Goal: Use online tool/utility: Use online tool/utility

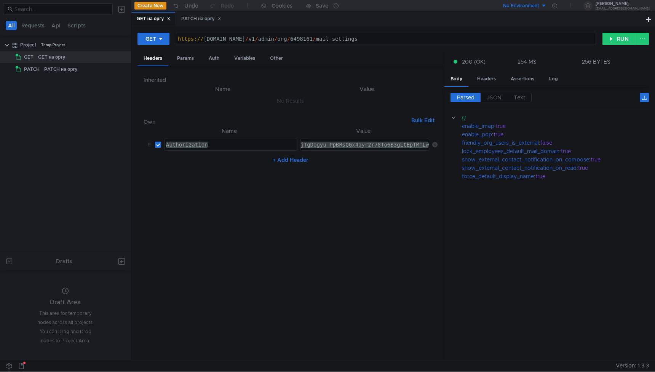
click at [144, 19] on div "GET на оргу" at bounding box center [154, 19] width 34 height 8
click at [612, 36] on button "RUN" at bounding box center [620, 39] width 34 height 12
click at [211, 20] on div "PATCH на оргу" at bounding box center [201, 19] width 40 height 8
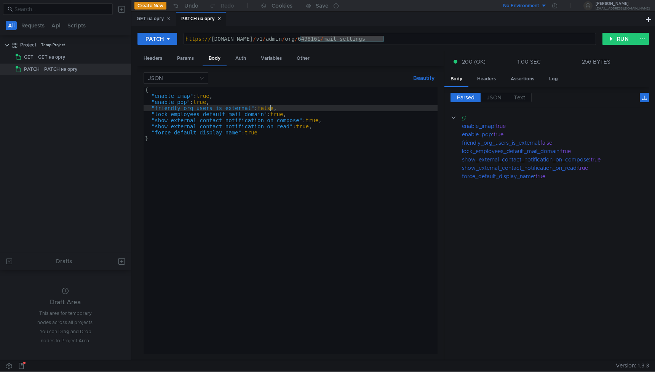
click at [270, 108] on div "{ "enable_imap" : true , "enable_pop" : true , "friendly_org_users_is_external"…" at bounding box center [291, 227] width 294 height 280
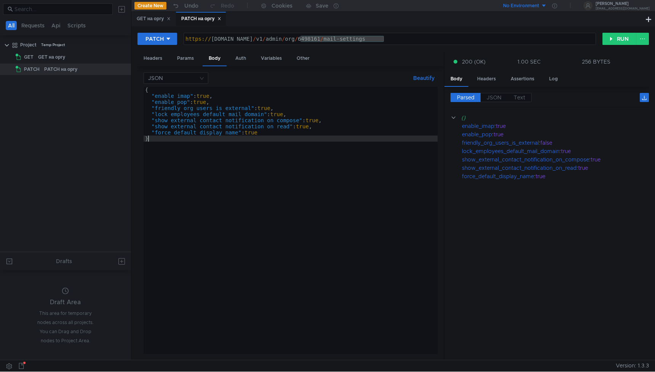
click at [401, 142] on div "{ "enable_imap" : true , "enable_pop" : true , "friendly_org_users_is_external"…" at bounding box center [291, 227] width 294 height 280
click at [614, 37] on button "RUN" at bounding box center [620, 39] width 34 height 12
type textarea ""force_default_display_name": true"
click at [320, 132] on div "{ "enable_imap" : true , "enable_pop" : true , "friendly_org_users_is_external"…" at bounding box center [291, 227] width 294 height 280
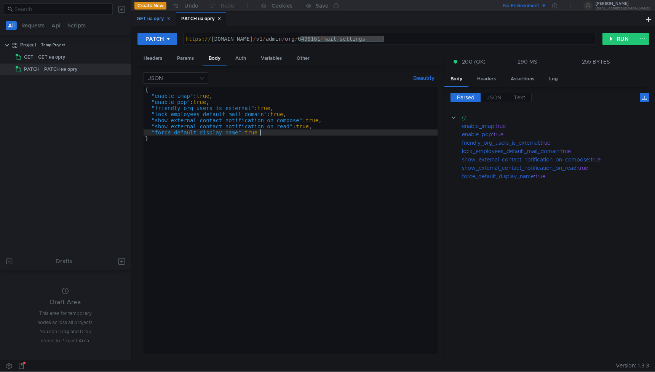
click at [150, 16] on div "GET на оргу" at bounding box center [154, 19] width 34 height 8
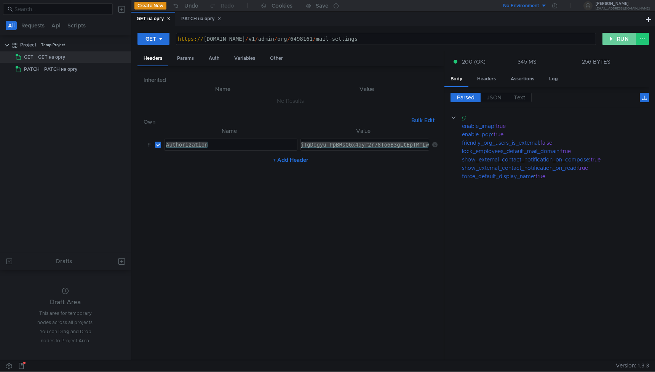
click at [621, 38] on button "RUN" at bounding box center [620, 39] width 34 height 12
click at [396, 278] on nz-table "Name Value Authorization Authorization הההההההההההההההההההההההההההההההההההההההה…" at bounding box center [291, 240] width 294 height 228
click at [188, 19] on div "PATCH на оргу" at bounding box center [201, 19] width 40 height 8
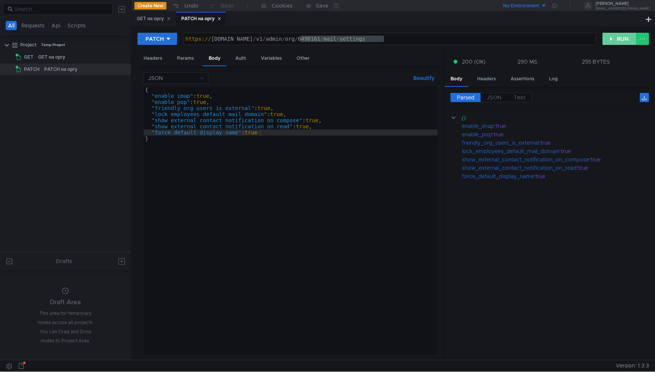
click at [614, 37] on button "RUN" at bounding box center [620, 39] width 34 height 12
click at [267, 109] on div "{ "enable_imap" : true , "enable_pop" : true , "friendly_org_users_is_external"…" at bounding box center [291, 227] width 294 height 280
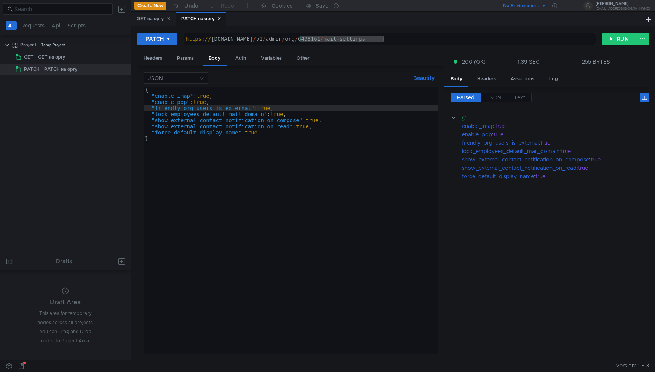
click at [267, 109] on div "{ "enable_imap" : true , "enable_pop" : true , "friendly_org_users_is_external"…" at bounding box center [291, 227] width 294 height 280
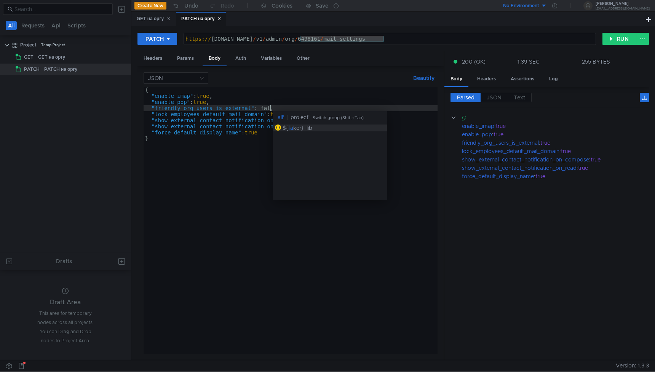
scroll to position [0, 9]
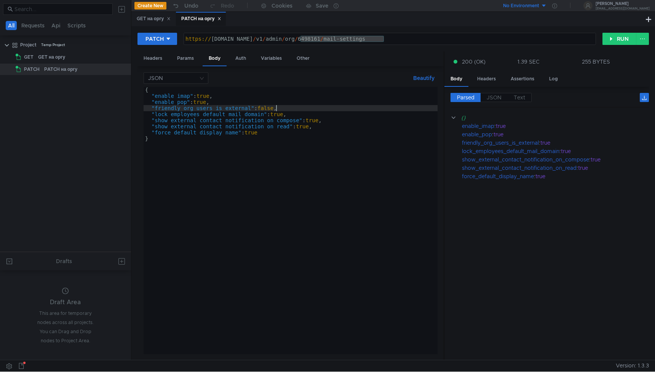
type textarea ""friendly_org_users_is_external": false,"
click at [612, 32] on div "PATCH https://cloud-api.yandex.ru/v1/admin/org/6498161/mail-settings https:// c…" at bounding box center [393, 193] width 524 height 334
click at [611, 35] on button "RUN" at bounding box center [620, 39] width 34 height 12
click at [153, 20] on div "GET на оргу" at bounding box center [154, 19] width 34 height 8
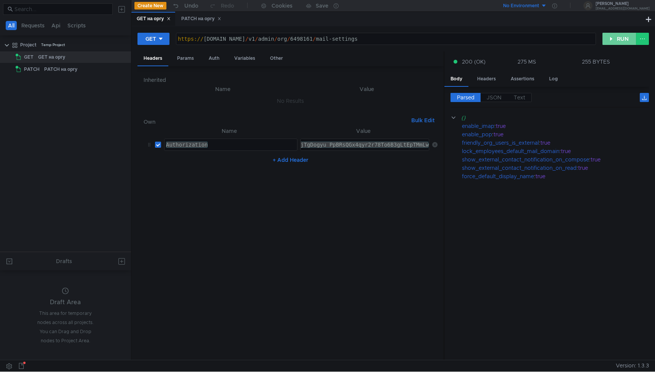
click at [619, 37] on button "RUN" at bounding box center [620, 39] width 34 height 12
click at [342, 147] on div "y0__xDci9SlqveAAhjTgDogyu_PpBRsQGx4qyr2r78To6B3gLtEpTMmLw" at bounding box center [338, 151] width 186 height 18
click at [352, 147] on div "y0__xDci9SlqveAAhjTgDogyu_PpBRsQGx4qyr2r78To6B3gLtEpTMmLw" at bounding box center [338, 151] width 186 height 18
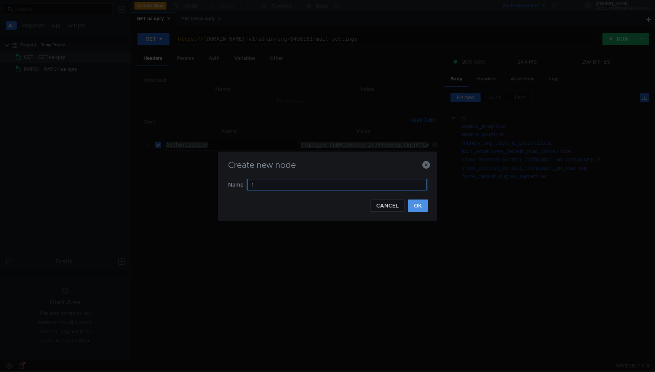
type input "1"
drag, startPoint x: 419, startPoint y: 203, endPoint x: 71, endPoint y: 146, distance: 352.5
click at [418, 203] on button "OK" at bounding box center [418, 206] width 20 height 12
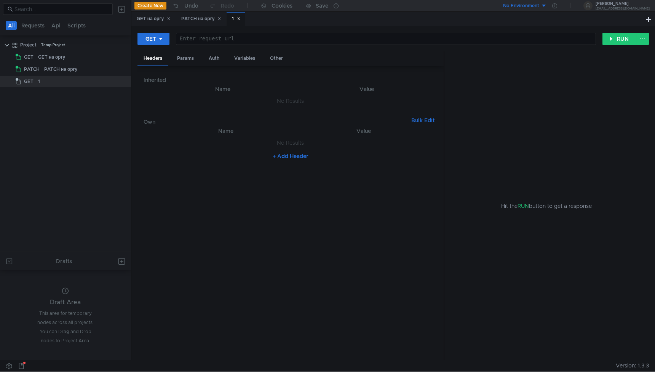
click at [220, 40] on div at bounding box center [385, 45] width 419 height 18
paste textarea "https://cloud-api.dst.yandex.net:8443/v1/1130000061298752/aceventura/search-by-…"
type textarea "https://cloud-api.dst.yandex.net:8443/v1/1130000061298752/aceventura/search-by-…"
click at [354, 43] on div "https:// cloud-api.dst.yandex.net:8443 / v1 / 1130000061298752 / aceventura / s…" at bounding box center [324, 45] width 544 height 18
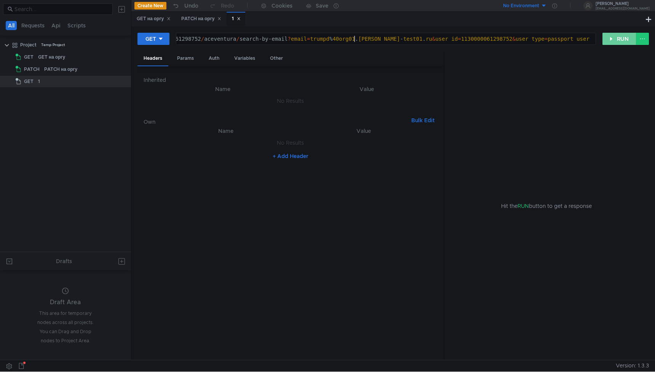
click at [612, 37] on button "RUN" at bounding box center [620, 39] width 34 height 12
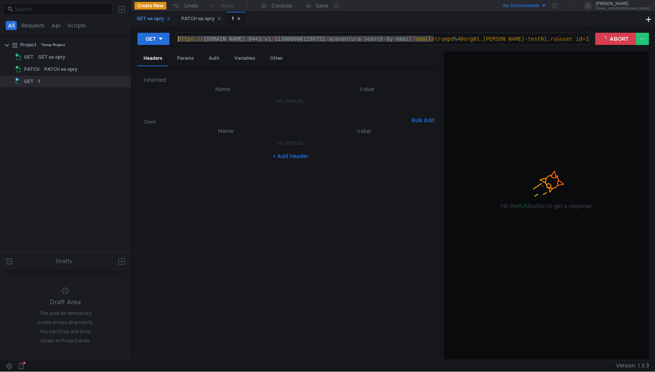
drag, startPoint x: 310, startPoint y: 35, endPoint x: 148, endPoint y: 19, distance: 162.3
click at [138, 19] on nz-tabset "GET на оргу PATCH на оргу 1 GET https://cloud-api.dst.yandex.net:8443/v1/113000…" at bounding box center [393, 186] width 524 height 348
click at [283, 38] on div "https:// cloud-api.dst.yandex.net:8443 / v1 / 1130000061298752 / aceventura / s…" at bounding box center [448, 45] width 544 height 18
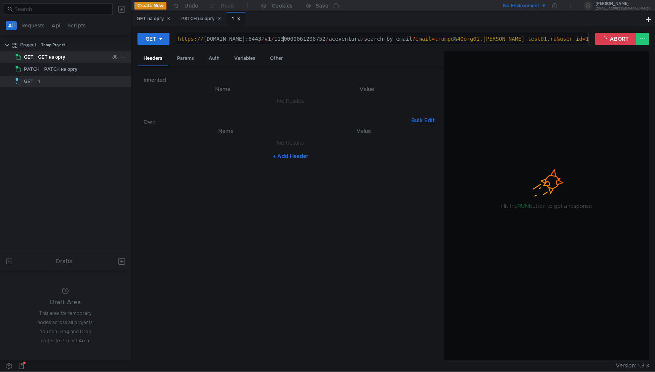
click at [52, 56] on div "GET на оргу" at bounding box center [51, 56] width 27 height 11
click at [57, 58] on div "GET на оргу" at bounding box center [51, 56] width 27 height 11
click at [54, 76] on div "1" at bounding box center [73, 81] width 71 height 11
click at [60, 66] on div "PATCH на оргу" at bounding box center [60, 69] width 33 height 11
click at [61, 61] on div "GET на оргу" at bounding box center [51, 56] width 27 height 11
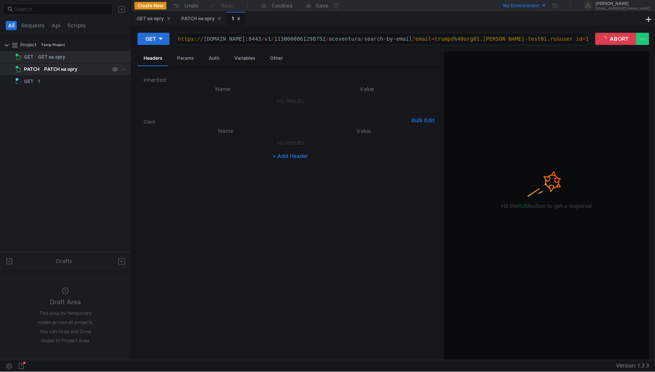
click at [59, 75] on div "PATCH на оргу" at bounding box center [60, 69] width 33 height 11
click at [58, 76] on div "1" at bounding box center [73, 81] width 71 height 11
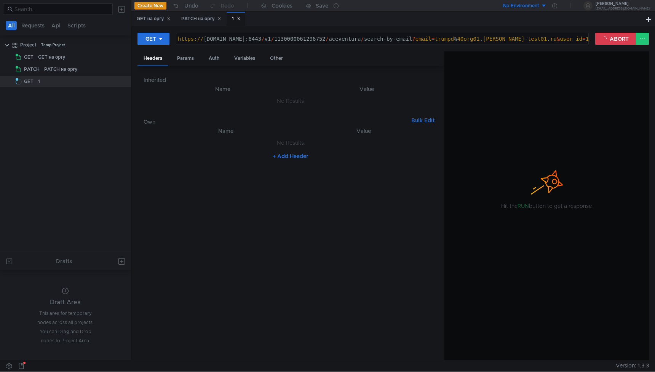
scroll to position [0, 0]
click at [397, 229] on nz-table "Name Value No Results + Add Header" at bounding box center [291, 240] width 294 height 228
click at [627, 42] on button "ABORT" at bounding box center [615, 39] width 41 height 12
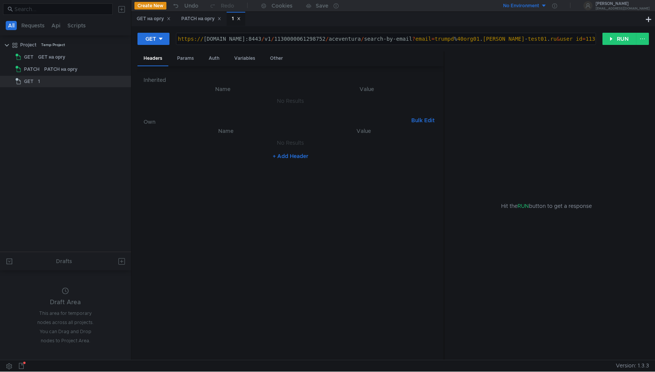
click at [300, 206] on nz-table "Name Value No Results + Add Header" at bounding box center [291, 240] width 294 height 228
click at [461, 37] on div "https:// cloud-api.dst.yandex.net:8443 / v1 / 1130000061298752 / aceventura / s…" at bounding box center [448, 45] width 544 height 18
drag, startPoint x: 505, startPoint y: 38, endPoint x: 612, endPoint y: 51, distance: 108.3
click at [612, 51] on form "GET https://cloud-api.dst.yandex.net:8443/v1/1130000061298752/aceventura/search…" at bounding box center [394, 196] width 512 height 328
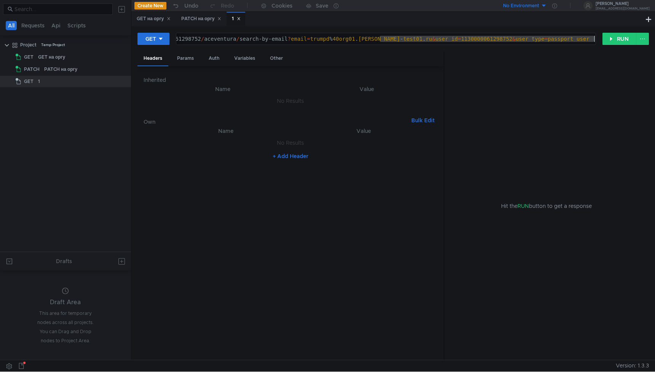
click at [466, 34] on div "https:// cloud-api.dst.yandex.net:8443 / v1 / 1130000061298752 / aceventura / s…" at bounding box center [385, 38] width 419 height 11
drag, startPoint x: 439, startPoint y: 39, endPoint x: 644, endPoint y: 41, distance: 205.0
click at [644, 41] on div "GET https://cloud-api.dst.yandex.net:8443/v1/1130000061298752/aceventura/search…" at bounding box center [394, 41] width 512 height 19
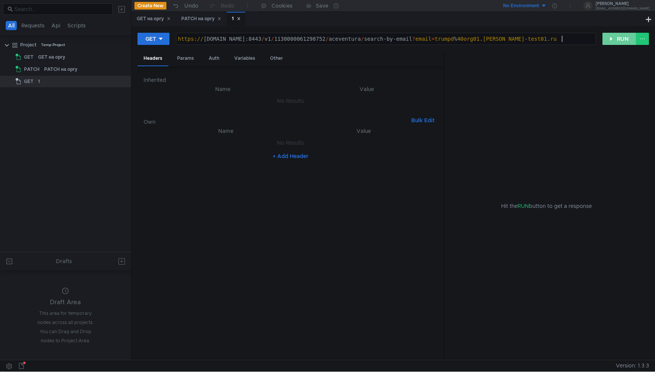
click at [614, 38] on button "RUN" at bounding box center [620, 39] width 34 height 12
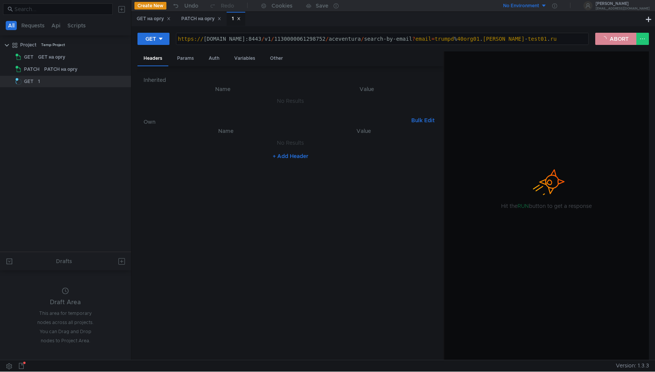
click at [613, 40] on button "ABORT" at bounding box center [615, 39] width 41 height 12
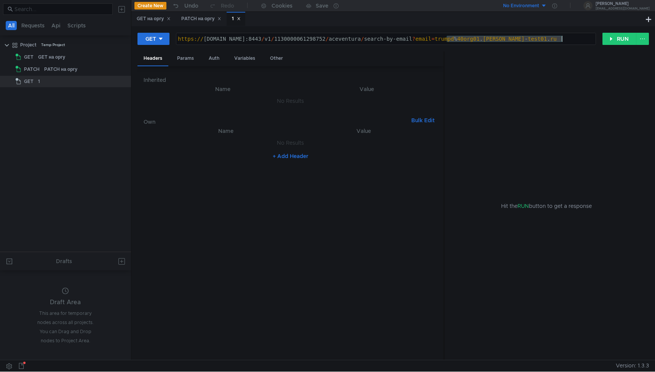
drag, startPoint x: 448, startPoint y: 38, endPoint x: 616, endPoint y: 54, distance: 169.5
click at [616, 54] on form "GET https://cloud-api.dst.yandex.net:8443/v1/1130000061298752/aceventura/search…" at bounding box center [394, 196] width 512 height 328
type textarea "https://cloud-api.dst.yandex.net:8443/v1/1130000061298752/aceventura/search-by-…"
click at [619, 41] on button "RUN" at bounding box center [620, 39] width 34 height 12
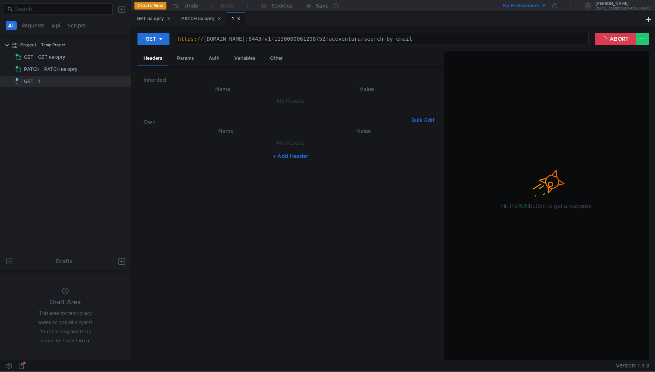
click at [203, 168] on nz-table "Name Value No Results + Add Header" at bounding box center [291, 240] width 294 height 228
click at [609, 38] on button "ABORT" at bounding box center [615, 39] width 41 height 12
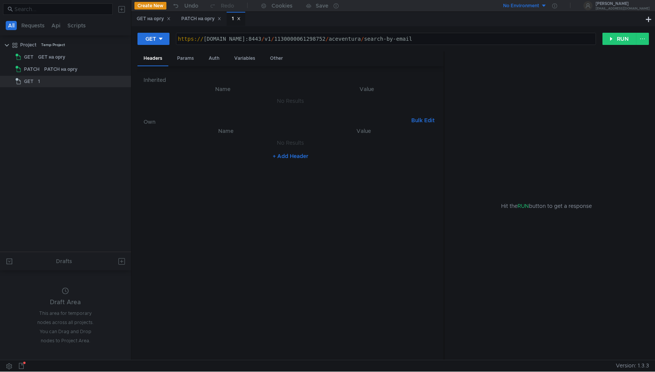
click at [289, 156] on button "+ Add Header" at bounding box center [291, 156] width 42 height 9
click at [251, 147] on div at bounding box center [231, 151] width 133 height 18
paste textarea "email"
type textarea "email"
click at [328, 149] on div at bounding box center [365, 151] width 129 height 18
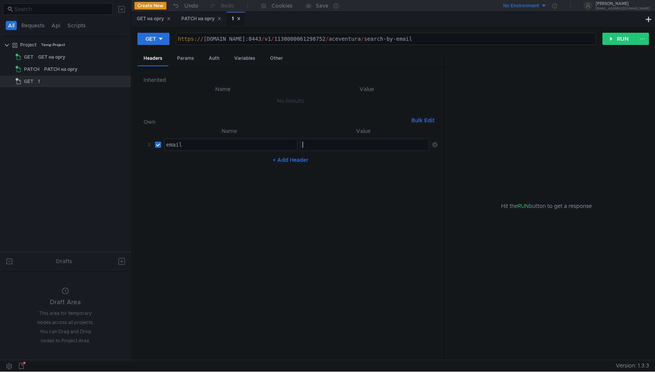
paste textarea "trumpd@org01.greg-test01.ru"
type textarea "trumpd@org01.greg-test01.ru"
click at [306, 198] on nz-table "Name Value email email הההההההההההההההההההההההההההההההההההההההההההההההההההההההה…" at bounding box center [291, 240] width 294 height 228
click at [294, 162] on button "+ Add Header" at bounding box center [291, 159] width 42 height 9
click at [237, 163] on div at bounding box center [231, 169] width 133 height 18
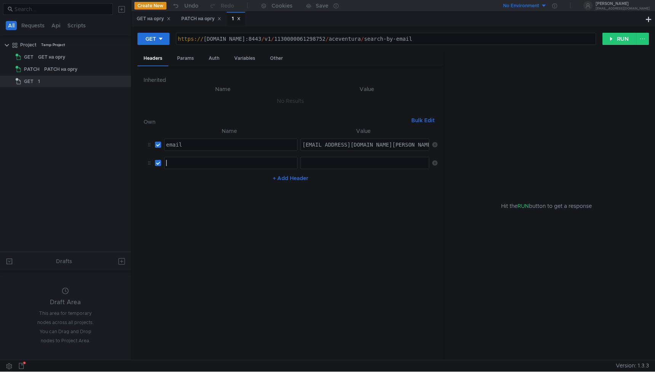
paste textarea "uid"
type textarea "uid"
click at [313, 164] on div at bounding box center [365, 169] width 129 height 18
paste textarea "1130000061298752"
type textarea "1130000061298752"
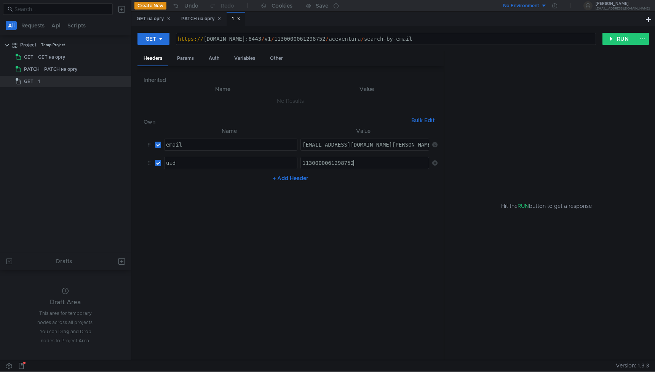
drag, startPoint x: 330, startPoint y: 232, endPoint x: 568, endPoint y: 121, distance: 263.3
click at [330, 232] on nz-table "Name Value email email הההההההההההההההההההההההההההההההההההההההההההההההההההההההה…" at bounding box center [291, 240] width 294 height 228
click at [617, 44] on button "RUN" at bounding box center [620, 39] width 34 height 12
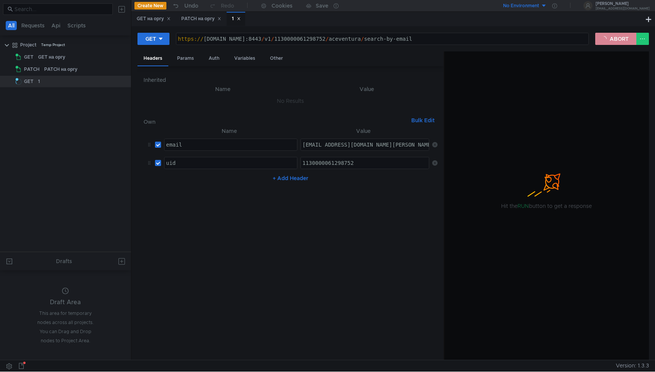
click at [610, 40] on button "ABORT" at bounding box center [615, 39] width 41 height 12
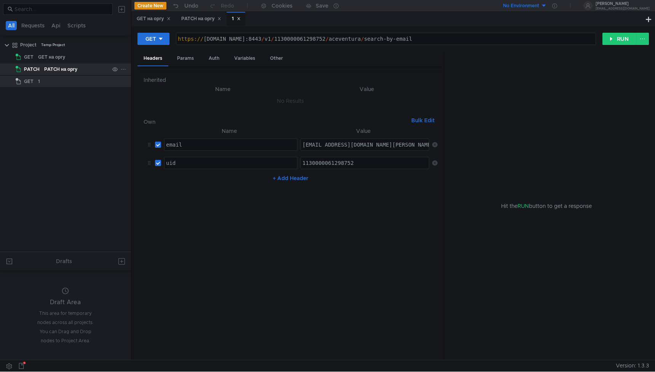
click at [65, 68] on div "PATCH на оргу" at bounding box center [60, 69] width 33 height 11
click at [75, 58] on div "GET на оргу" at bounding box center [73, 56] width 71 height 11
click at [76, 59] on div "GET на оргу" at bounding box center [73, 56] width 71 height 11
click at [35, 61] on div "GET" at bounding box center [26, 56] width 20 height 11
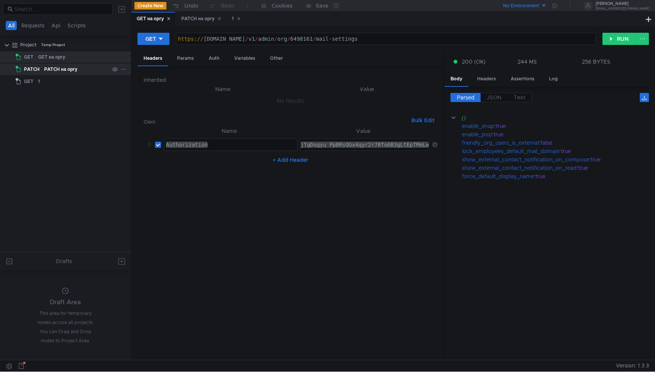
click at [57, 72] on div "PATCH на оргу" at bounding box center [60, 69] width 33 height 11
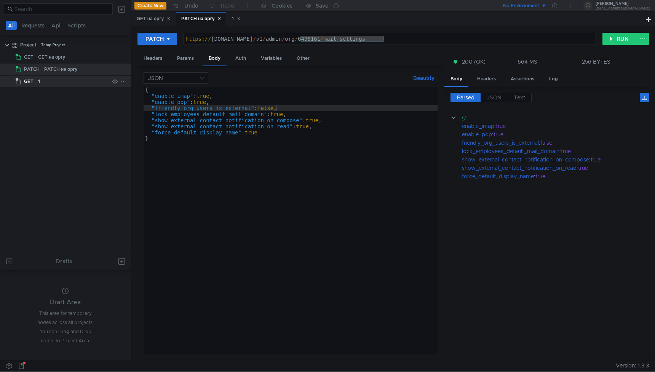
click at [61, 79] on div "1" at bounding box center [73, 81] width 71 height 11
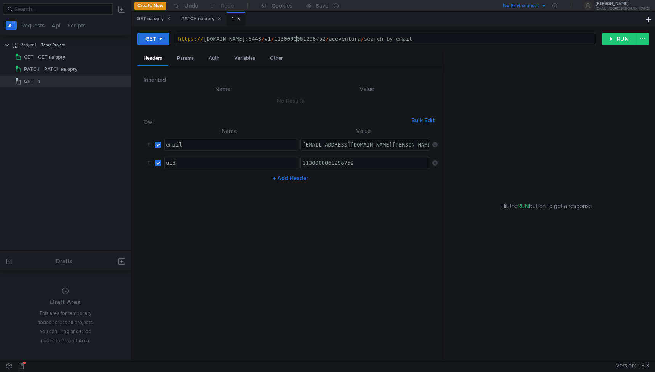
click at [296, 39] on div "https:// cloud-api.dst.yandex.net:8443 / v1 / 1130000061298752 / aceventura / s…" at bounding box center [385, 45] width 419 height 18
type textarea "https://cloud-api.dst.yandex.ru/v1/1130000061298752/aceventura/search-by-email"
click at [623, 38] on button "RUN" at bounding box center [620, 39] width 34 height 12
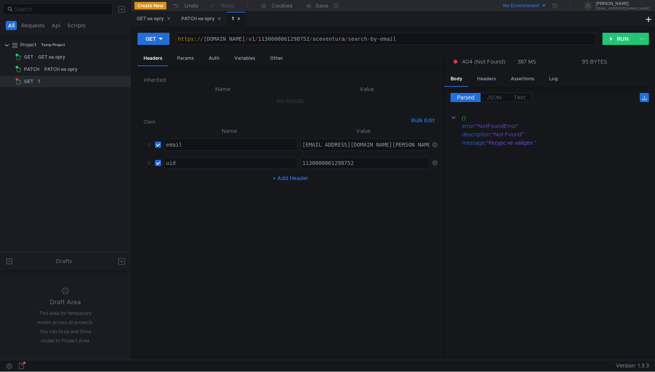
click at [531, 179] on cdk-virtual-scroll-viewport "{} error : "NotFoundError" description : "Not Found" message : "Ресурс не найде…" at bounding box center [550, 234] width 198 height 241
click at [523, 150] on cdk-virtual-scroll-viewport "{} error : "NotFoundError" description : "Not Found" message : "Ресурс не найде…" at bounding box center [550, 234] width 198 height 241
click at [516, 138] on div ""Not Found"" at bounding box center [566, 134] width 148 height 8
click at [432, 142] on icon at bounding box center [434, 144] width 5 height 5
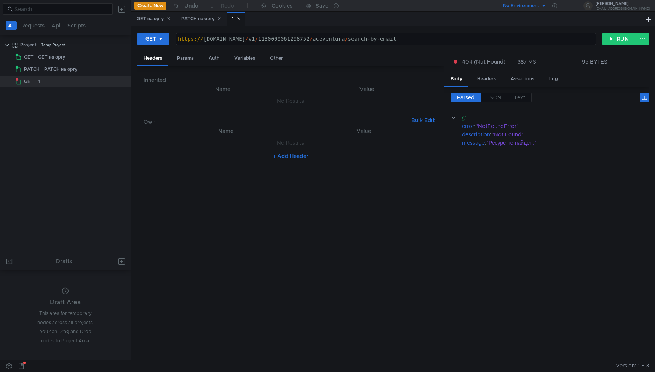
click at [619, 32] on div "GET https://cloud-api.dst.yandex.ru/v1/1130000061298752/aceventura/search-by-em…" at bounding box center [394, 41] width 512 height 19
click at [620, 35] on button "RUN" at bounding box center [620, 39] width 34 height 12
click at [154, 20] on div "GET на оргу" at bounding box center [154, 19] width 34 height 8
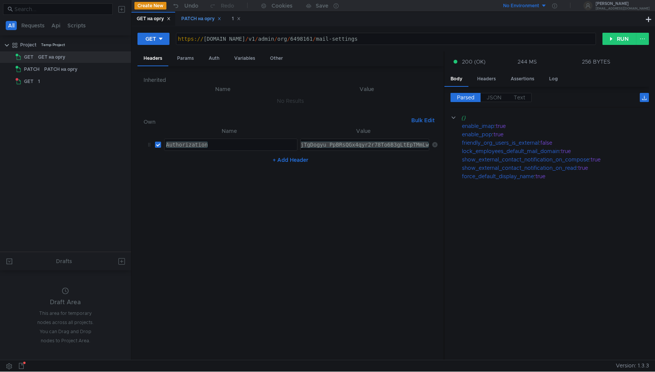
click at [198, 21] on div "PATCH на оргу" at bounding box center [201, 19] width 40 height 8
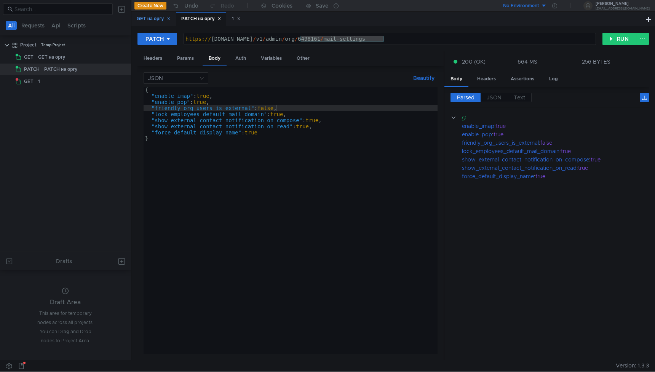
click at [154, 19] on div "GET на оргу" at bounding box center [154, 19] width 34 height 8
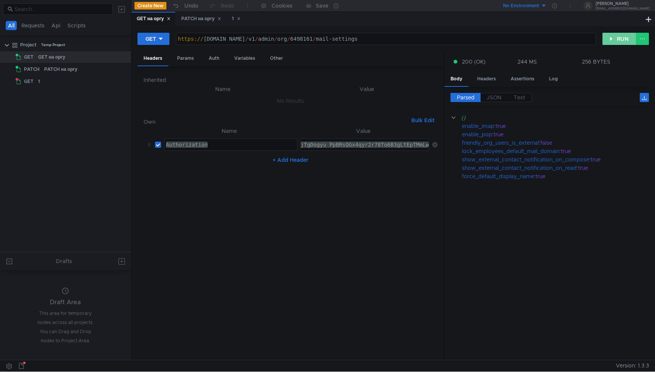
click at [619, 43] on button "RUN" at bounding box center [620, 39] width 34 height 12
click at [305, 196] on nz-table "Name Value Authorization Authorization הההההההההההההההההההההההההההההההההההההההה…" at bounding box center [291, 240] width 294 height 228
click at [200, 20] on div "PATCH на оргу" at bounding box center [201, 19] width 40 height 8
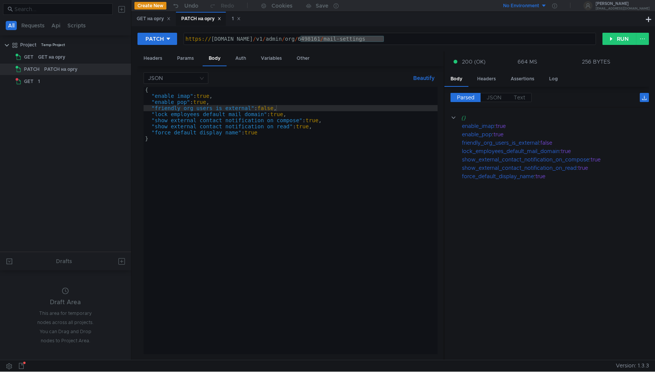
click at [266, 108] on div "{ "enable_imap" : true , "enable_pop" : true , "friendly_org_users_is_external"…" at bounding box center [291, 227] width 294 height 280
drag, startPoint x: 395, startPoint y: 185, endPoint x: 466, endPoint y: 124, distance: 94.0
click at [395, 185] on div "{ "enable_imap" : true , "enable_pop" : true , "friendly_org_users_is_external"…" at bounding box center [291, 227] width 294 height 280
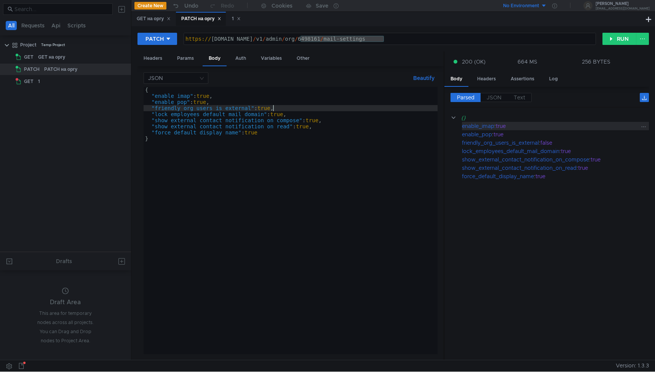
scroll to position [0, 0]
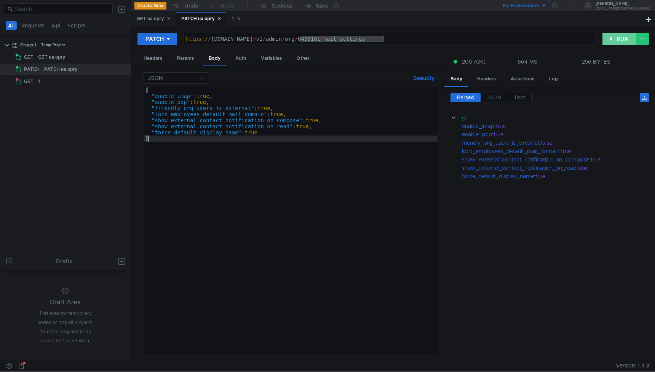
type textarea "}"
click at [617, 40] on button "RUN" at bounding box center [620, 39] width 34 height 12
click at [151, 20] on div "GET на оргу" at bounding box center [154, 19] width 34 height 8
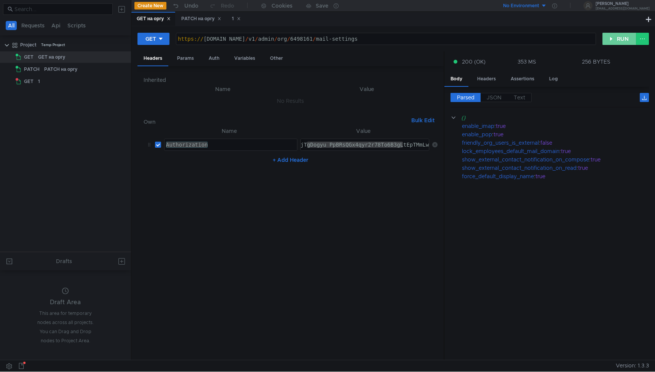
click at [620, 40] on button "RUN" at bounding box center [620, 39] width 34 height 12
